Goal: Book appointment/travel/reservation

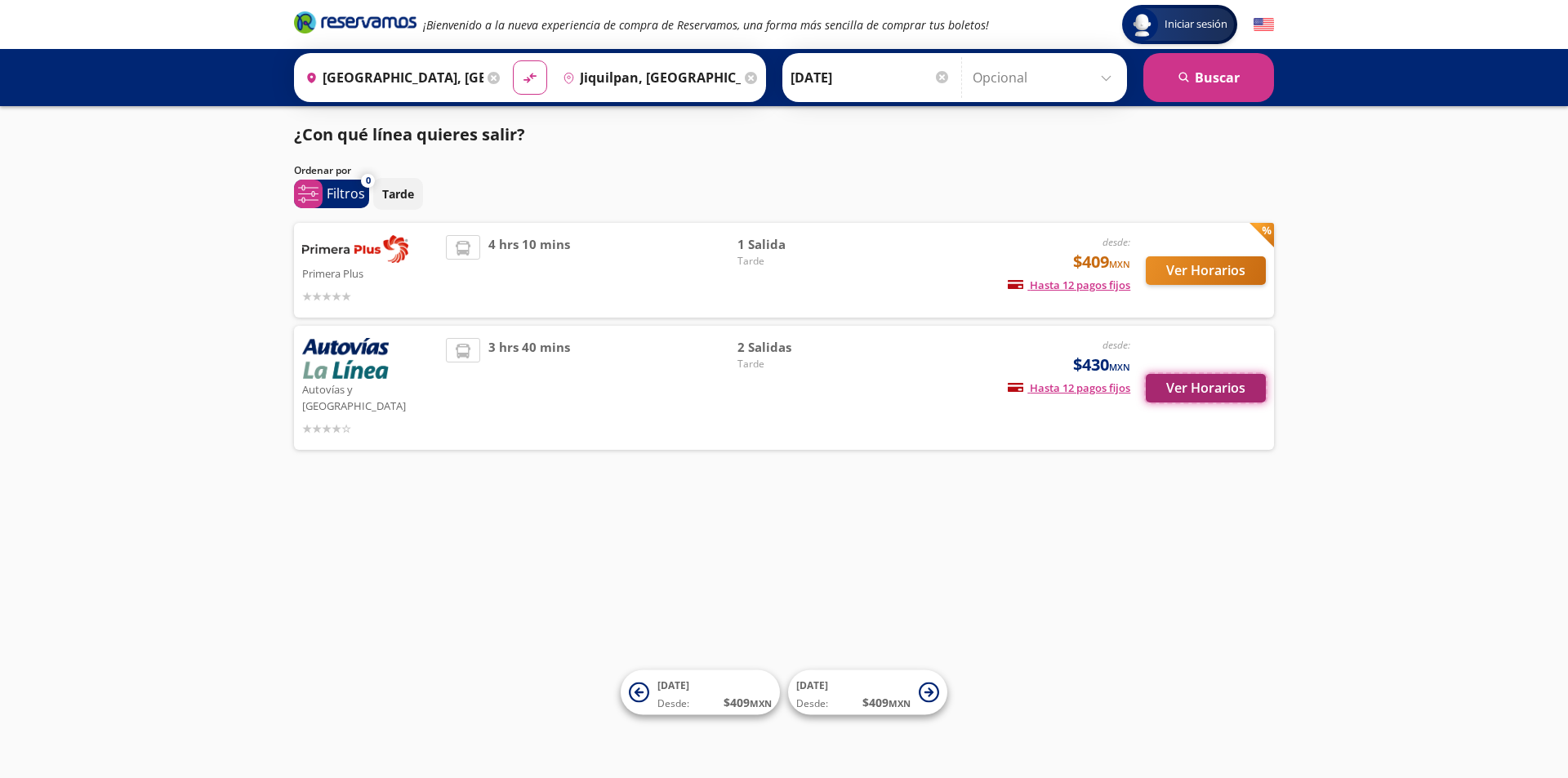
click at [1187, 383] on button "Ver Horarios" at bounding box center [1206, 388] width 120 height 29
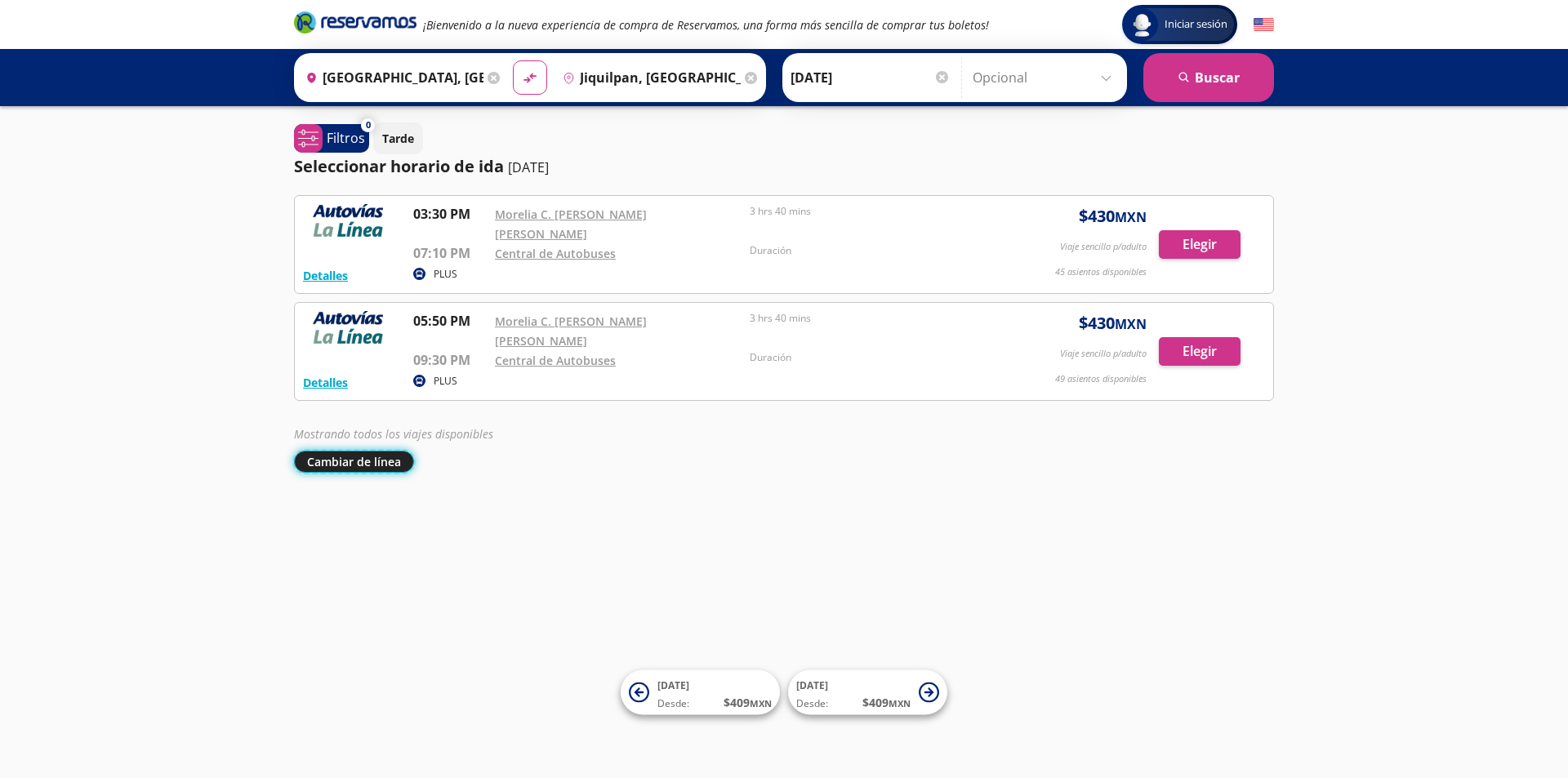
click at [381, 451] on button "Cambiar de línea" at bounding box center [354, 462] width 120 height 22
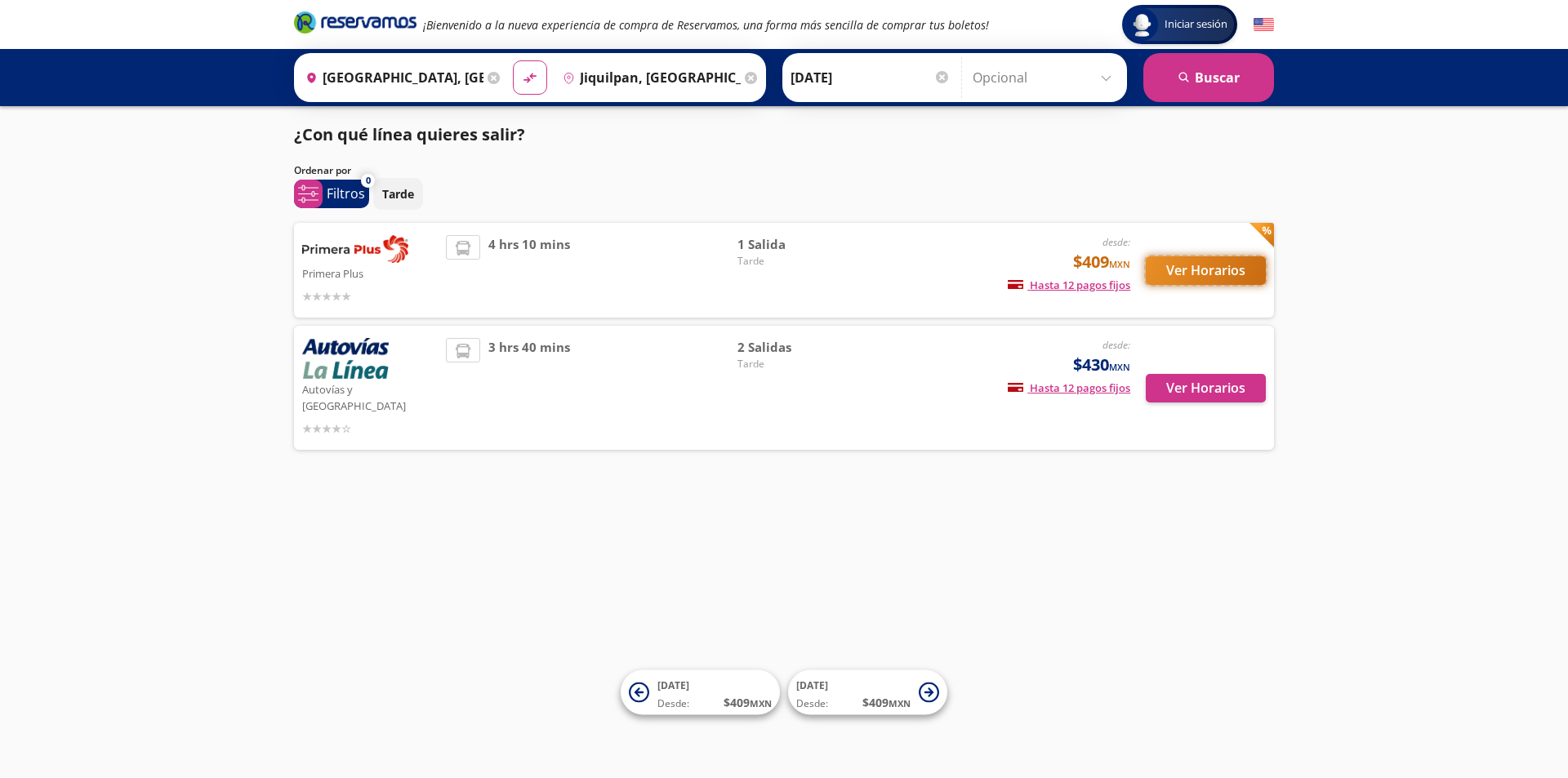
click at [1209, 277] on button "Ver Horarios" at bounding box center [1206, 271] width 120 height 29
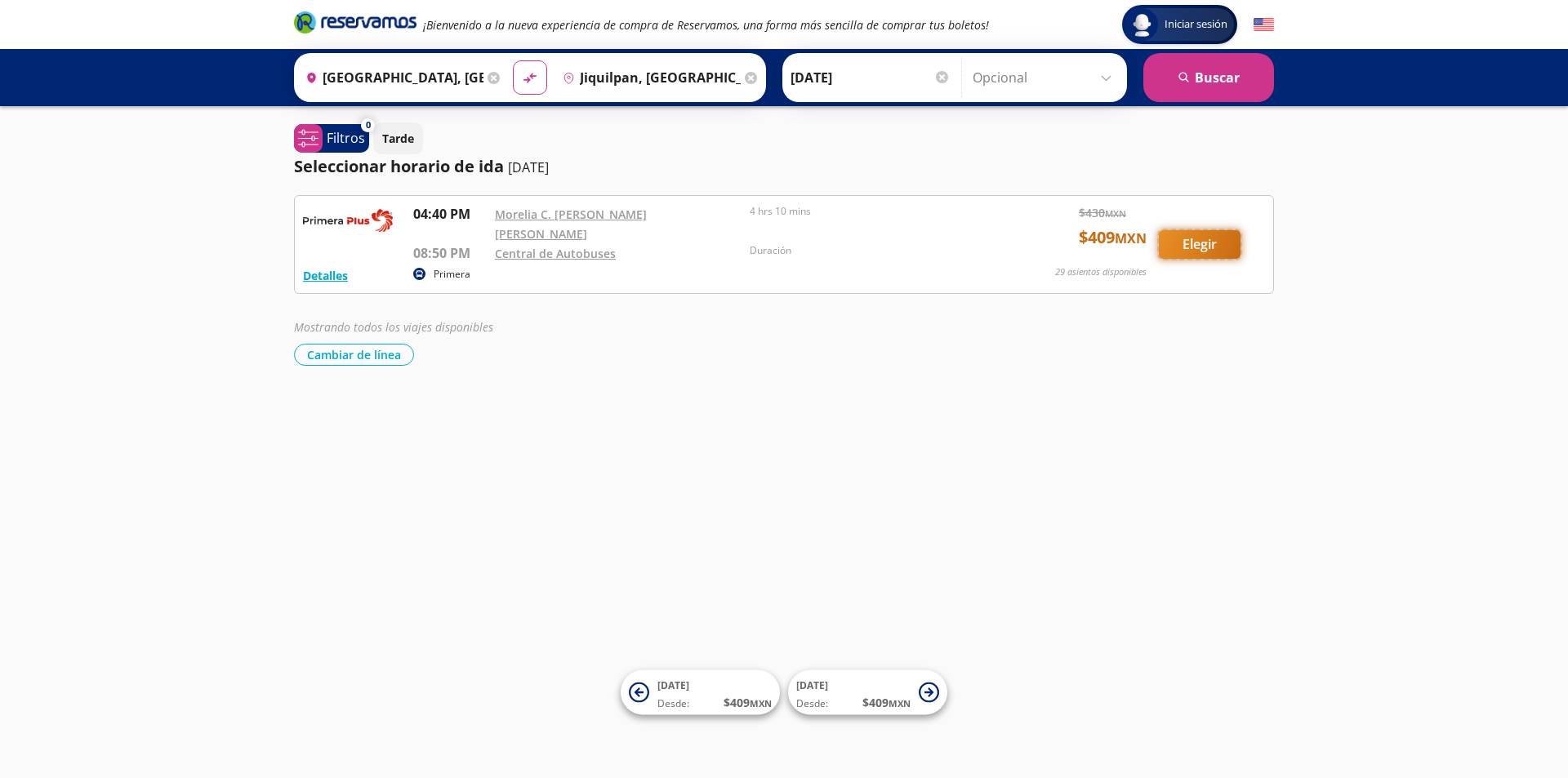
click at [1192, 244] on button "Elegir" at bounding box center [1200, 245] width 82 height 29
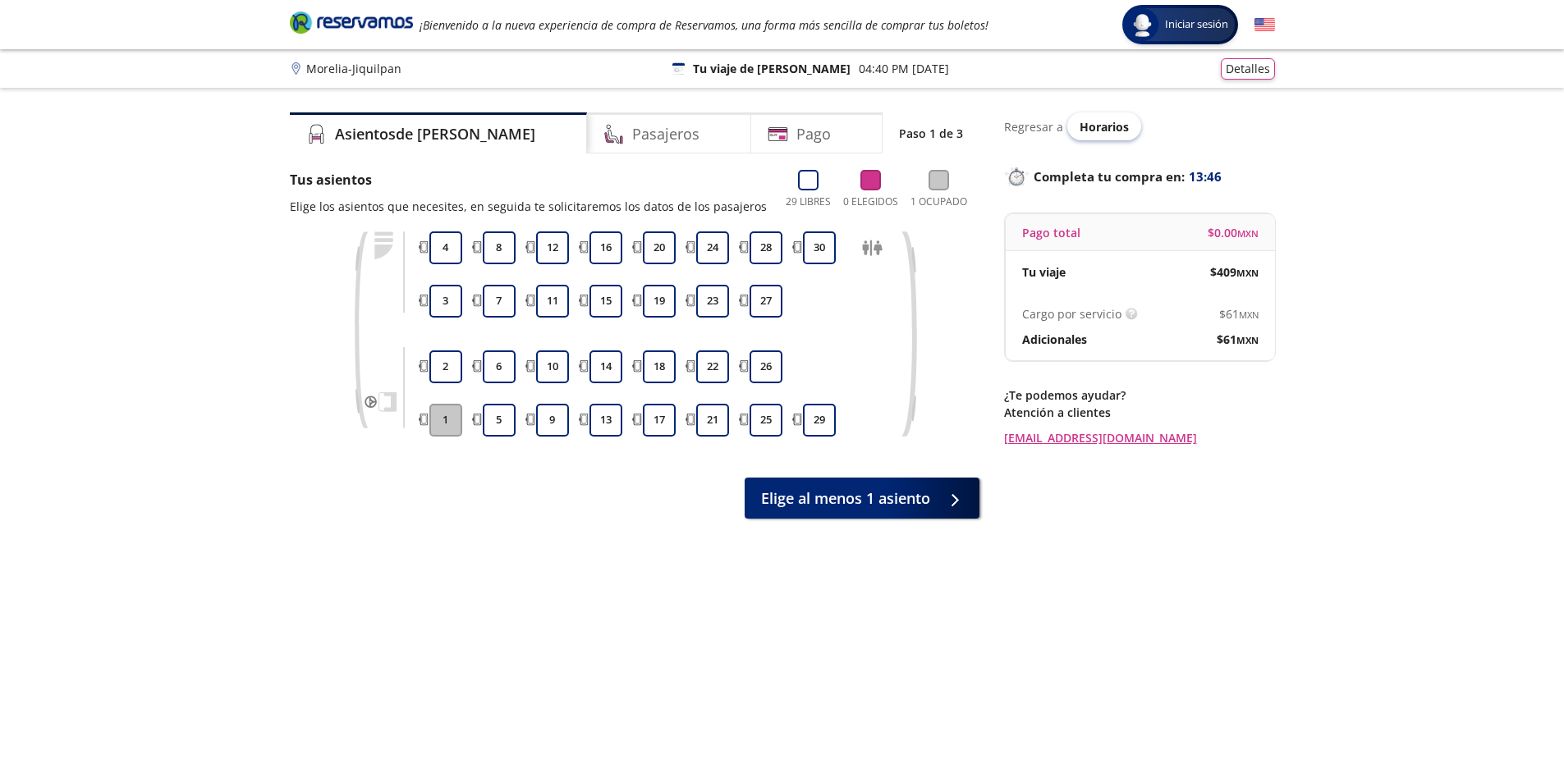
click at [1095, 122] on span "Horarios" at bounding box center [1104, 127] width 49 height 16
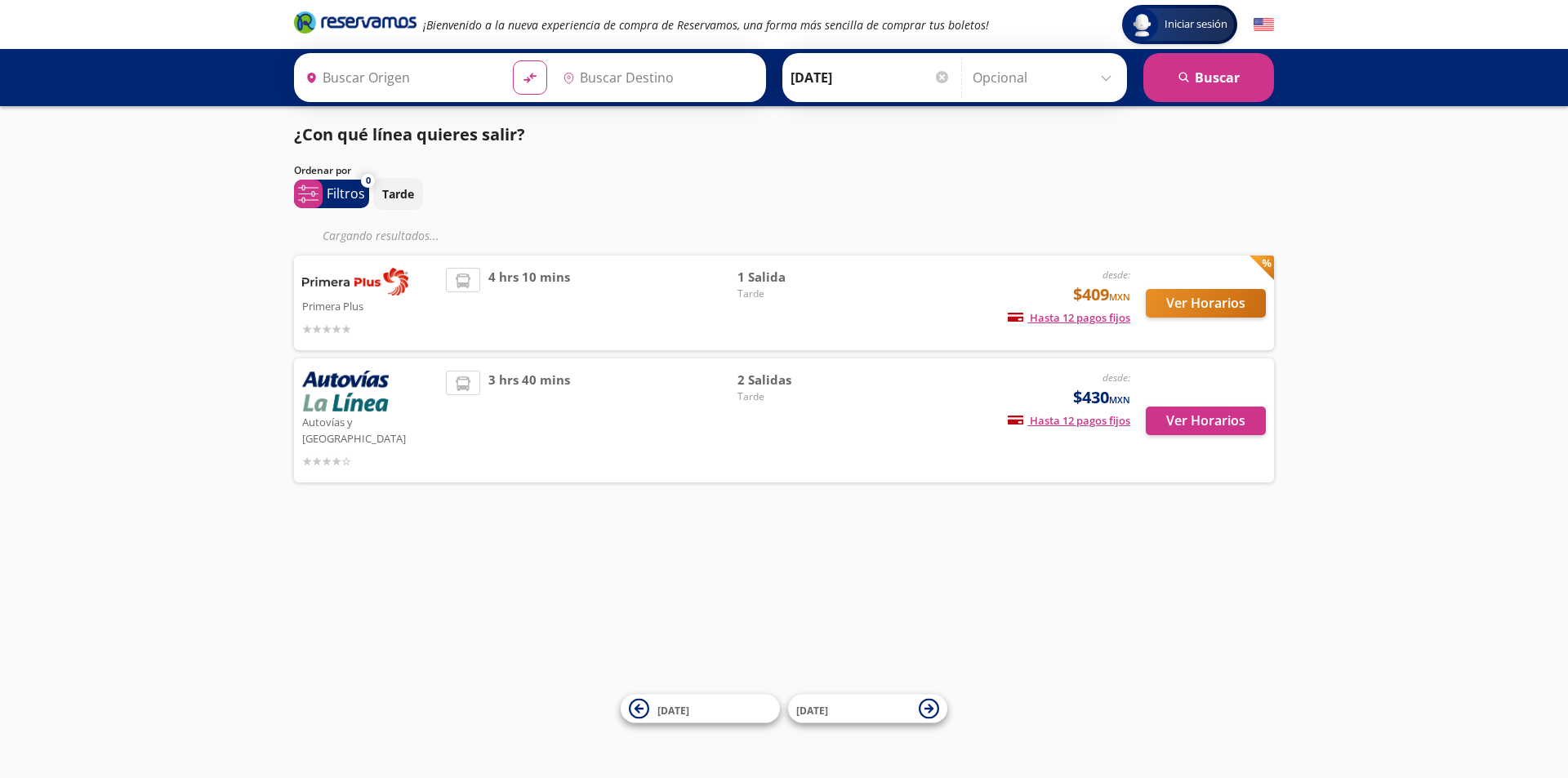
type input "[GEOGRAPHIC_DATA], [GEOGRAPHIC_DATA]"
type input "Jiquilpan, [GEOGRAPHIC_DATA]"
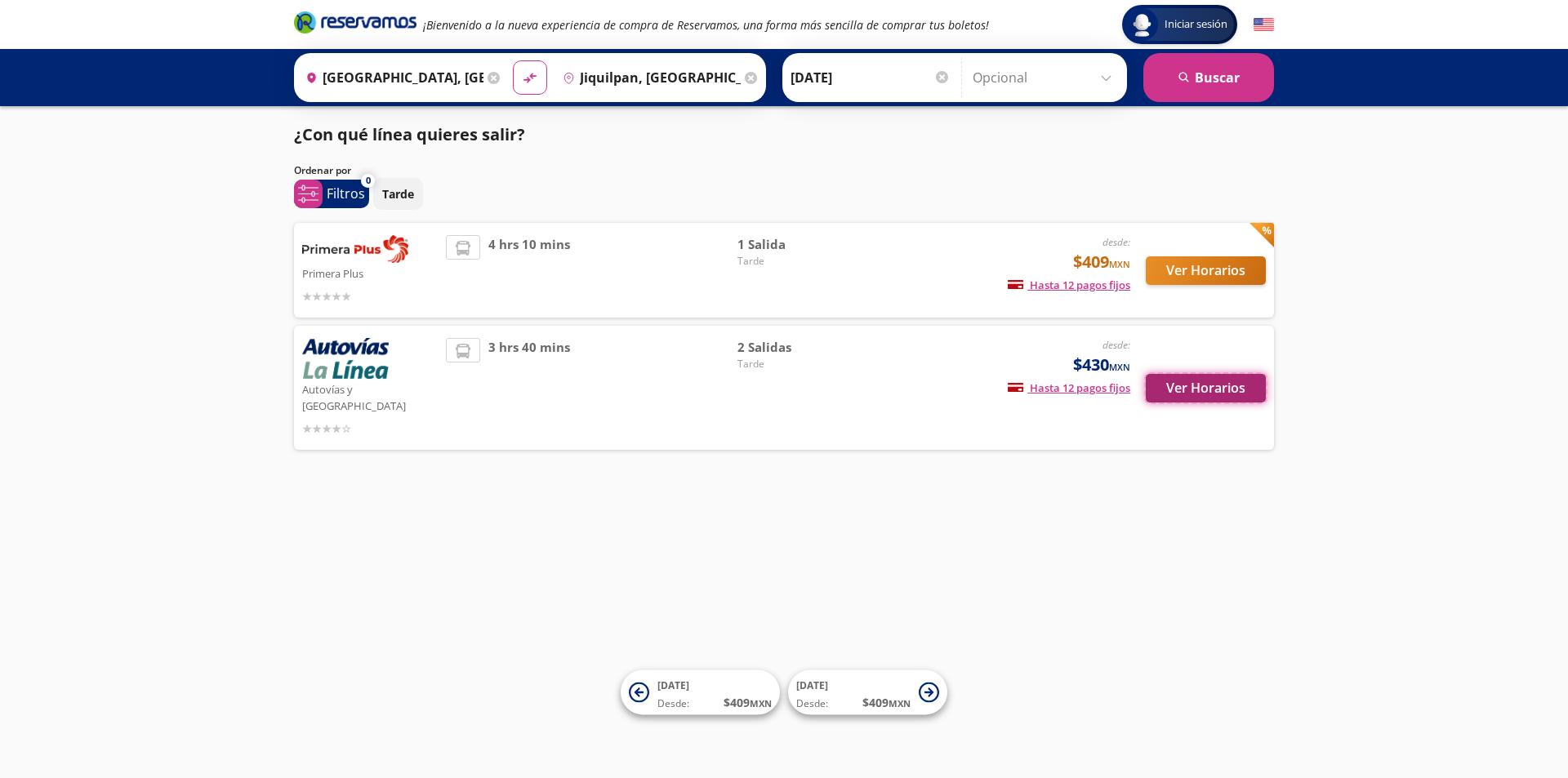
click at [1201, 376] on button "Ver Horarios" at bounding box center [1206, 388] width 120 height 29
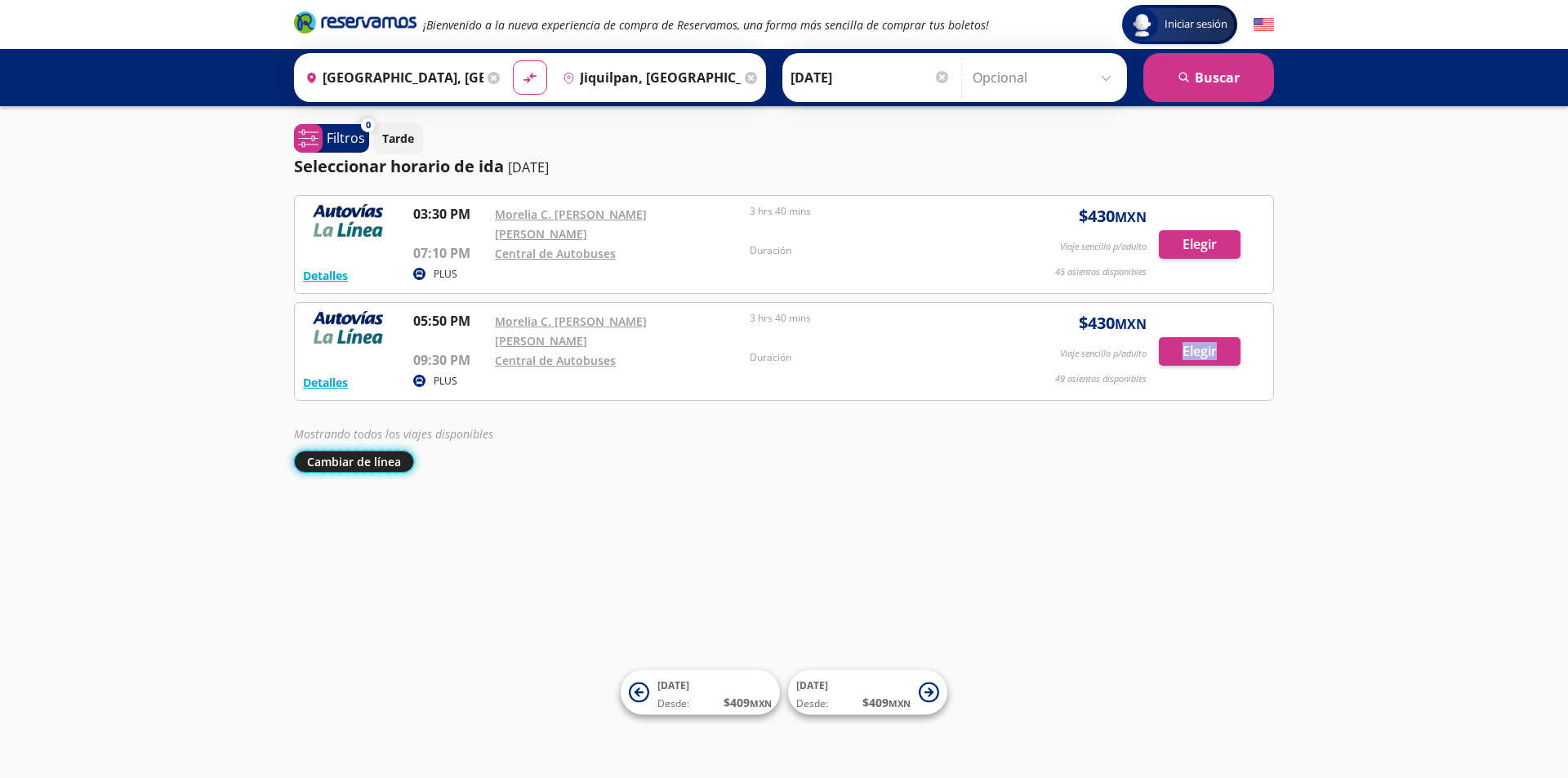
click at [364, 451] on button "Cambiar de línea" at bounding box center [354, 462] width 120 height 22
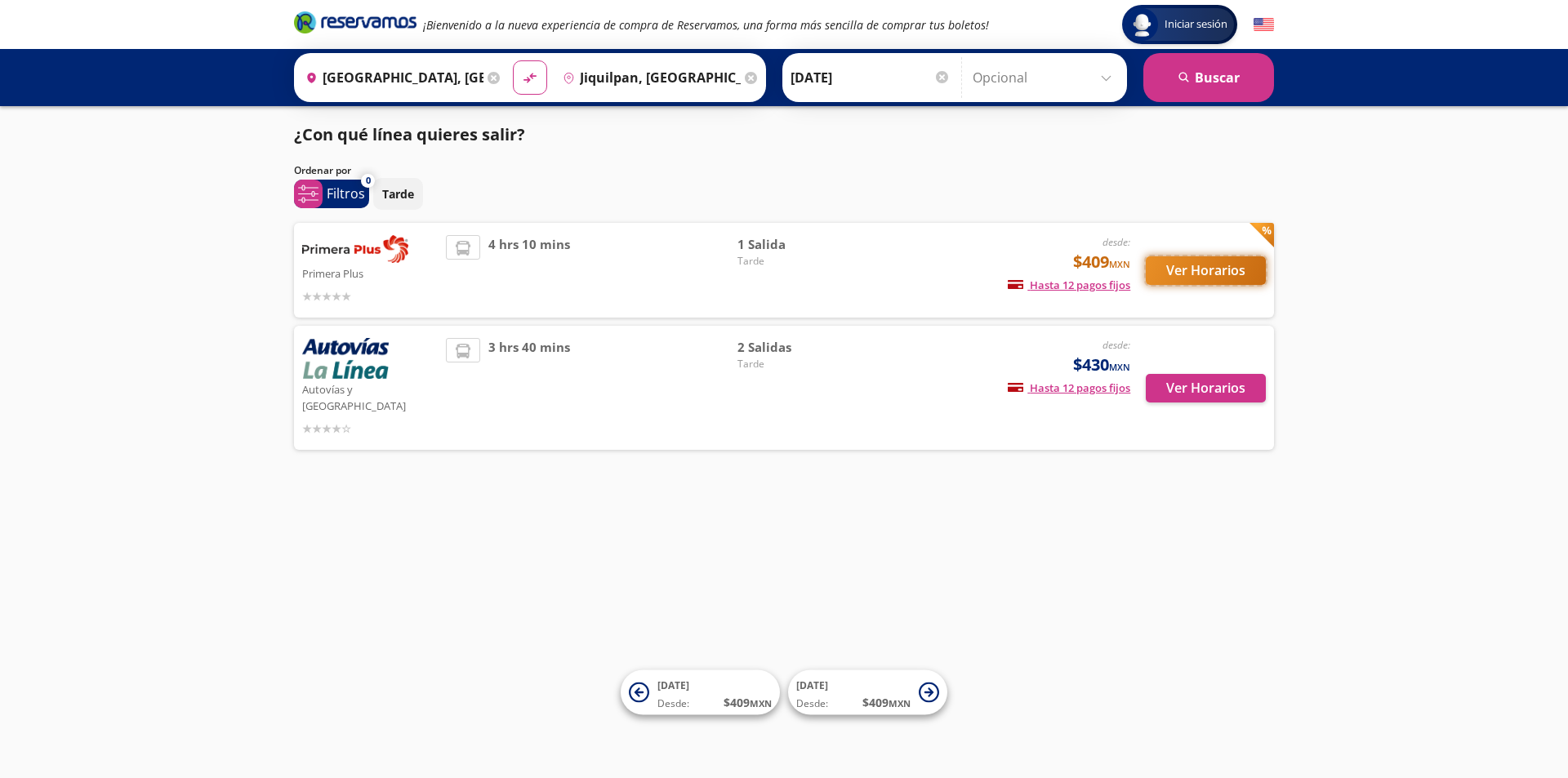
click at [1218, 274] on button "Ver Horarios" at bounding box center [1206, 271] width 120 height 29
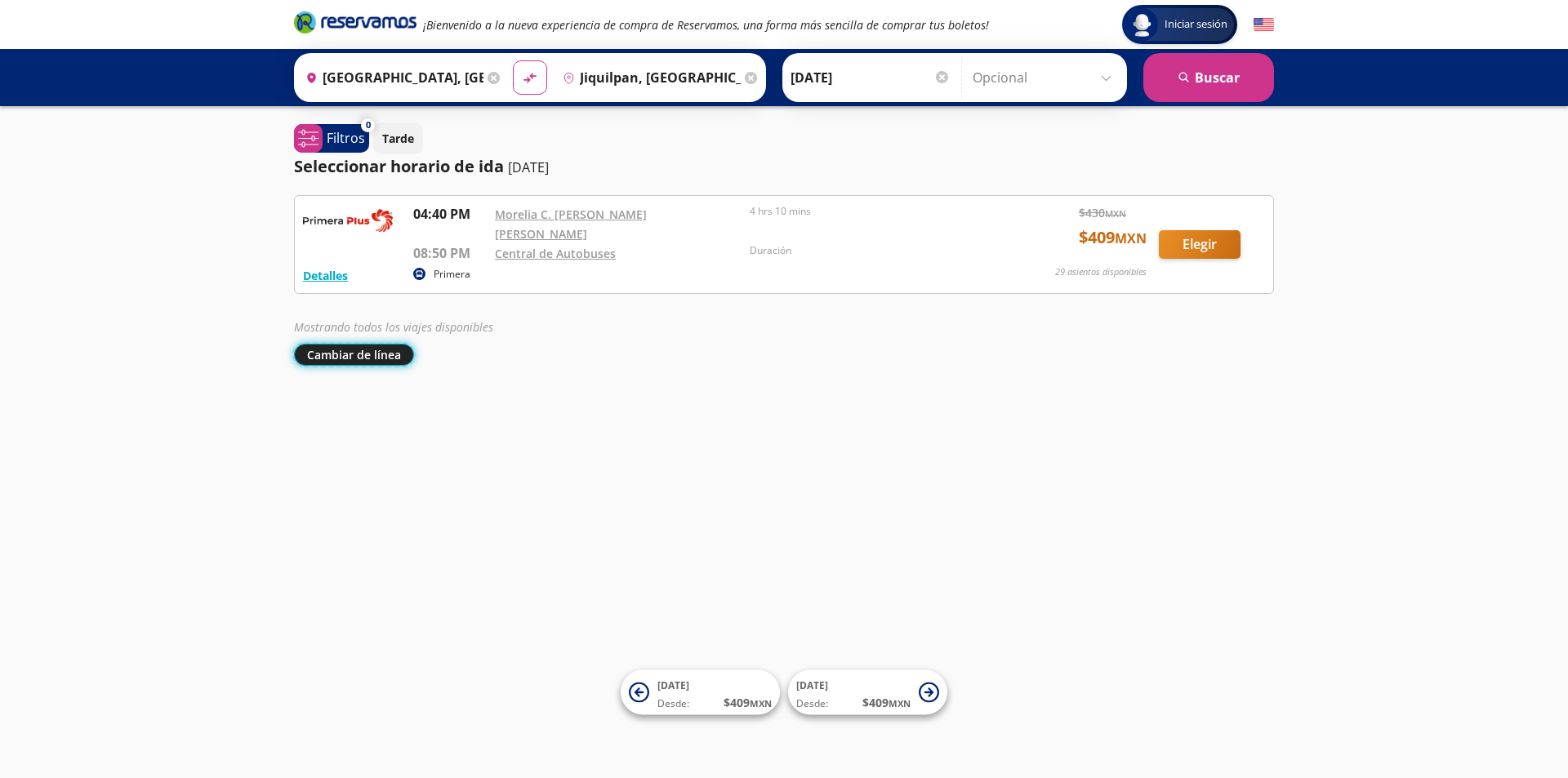
click at [330, 344] on button "Cambiar de línea" at bounding box center [354, 355] width 120 height 22
